Goal: Information Seeking & Learning: Learn about a topic

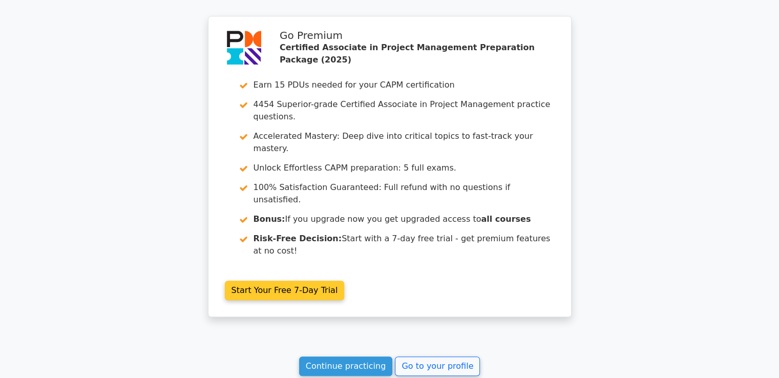
scroll to position [918, 0]
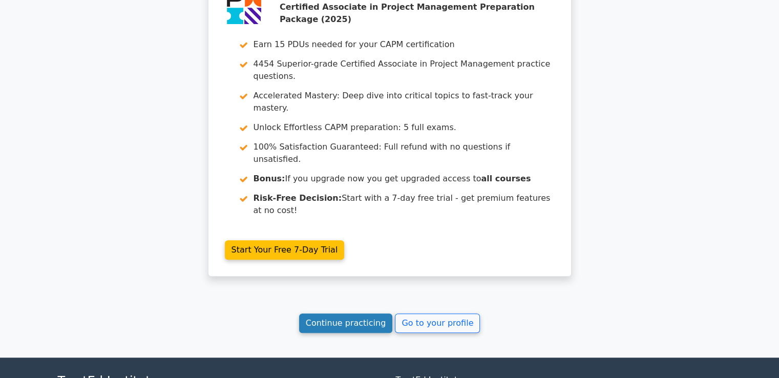
click at [345, 313] on link "Continue practicing" at bounding box center [346, 322] width 94 height 19
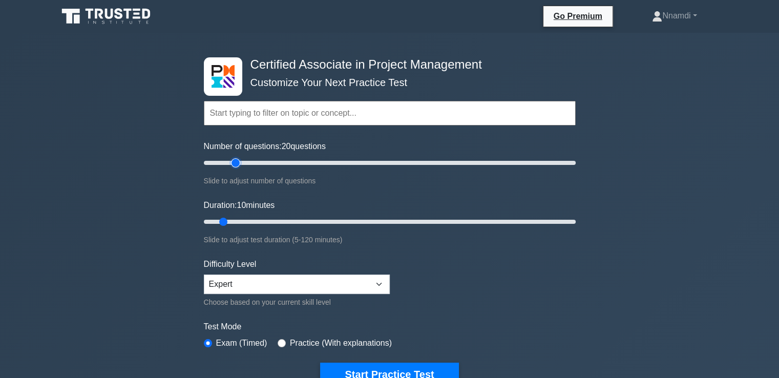
drag, startPoint x: 218, startPoint y: 162, endPoint x: 234, endPoint y: 162, distance: 16.4
type input "20"
click at [234, 162] on input "Number of questions: 20 questions" at bounding box center [390, 163] width 372 height 12
drag, startPoint x: 223, startPoint y: 220, endPoint x: 249, endPoint y: 220, distance: 26.1
type input "20"
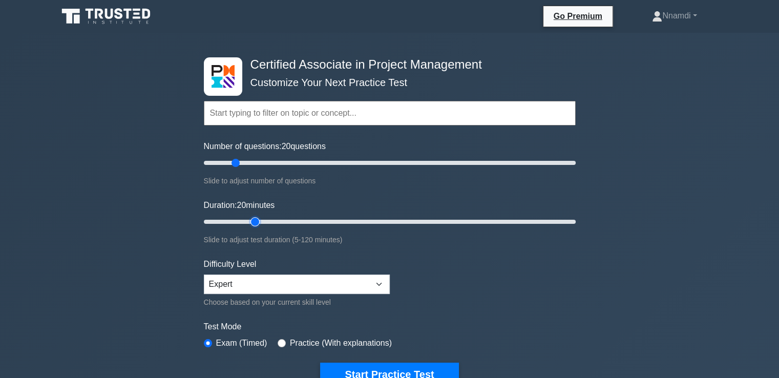
click at [249, 220] on input "Duration: 20 minutes" at bounding box center [390, 222] width 372 height 12
click at [378, 373] on button "Start Practice Test" at bounding box center [389, 374] width 138 height 24
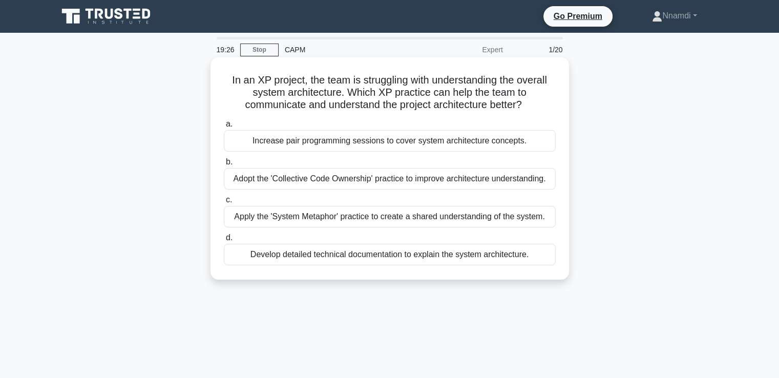
click at [290, 253] on div "Develop detailed technical documentation to explain the system architecture." at bounding box center [390, 255] width 332 height 22
click at [224, 241] on input "d. Develop detailed technical documentation to explain the system architecture." at bounding box center [224, 237] width 0 height 7
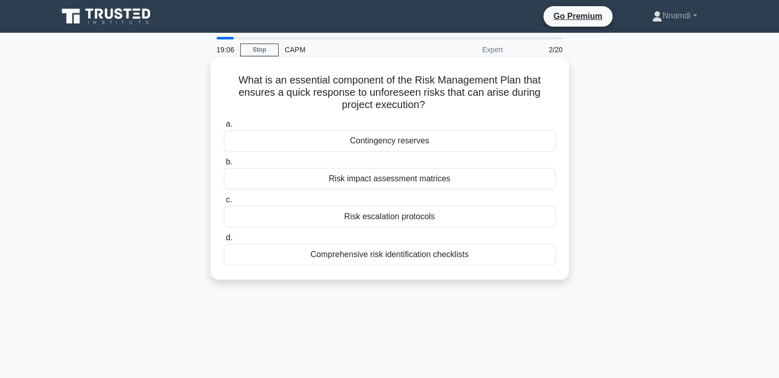
click at [374, 129] on label "a. Contingency reserves" at bounding box center [390, 135] width 332 height 34
click at [224, 127] on input "a. Contingency reserves" at bounding box center [224, 124] width 0 height 7
